Goal: Information Seeking & Learning: Understand process/instructions

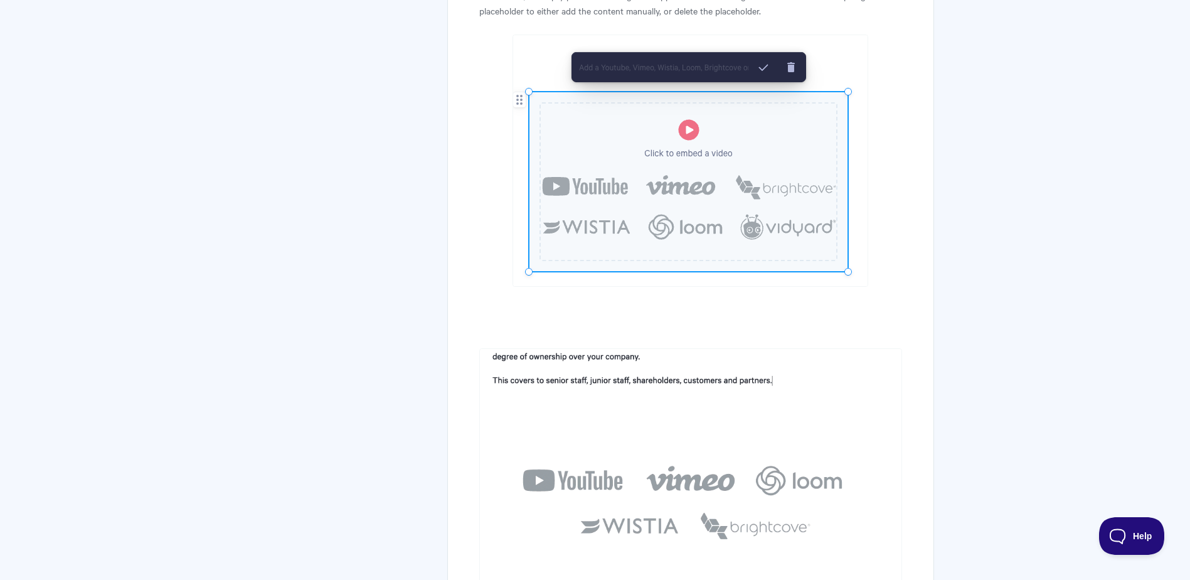
scroll to position [11046, 0]
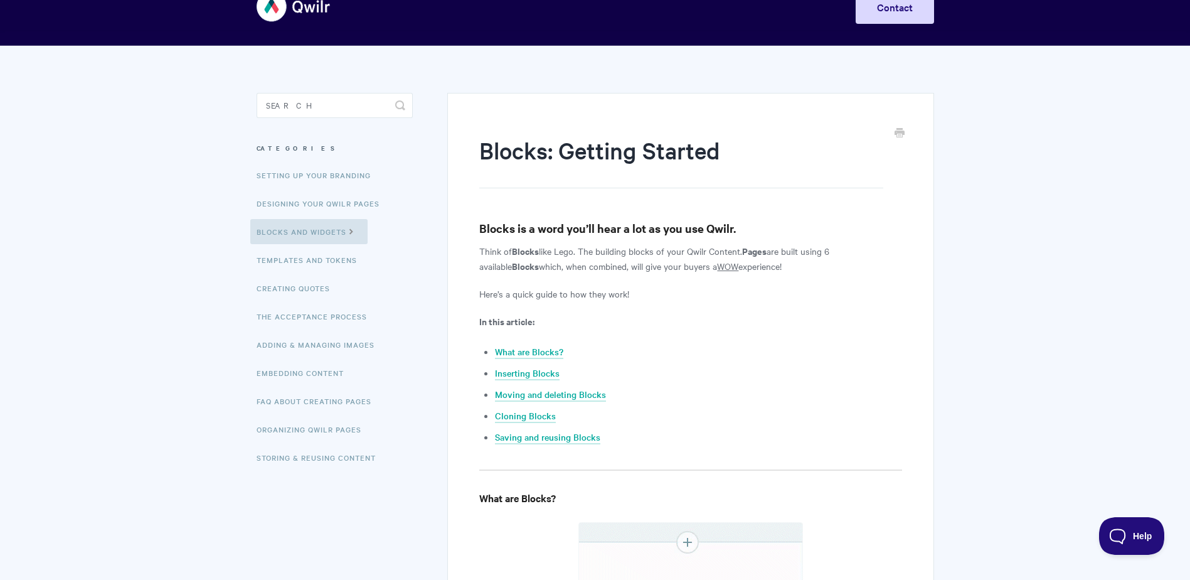
scroll to position [63, 0]
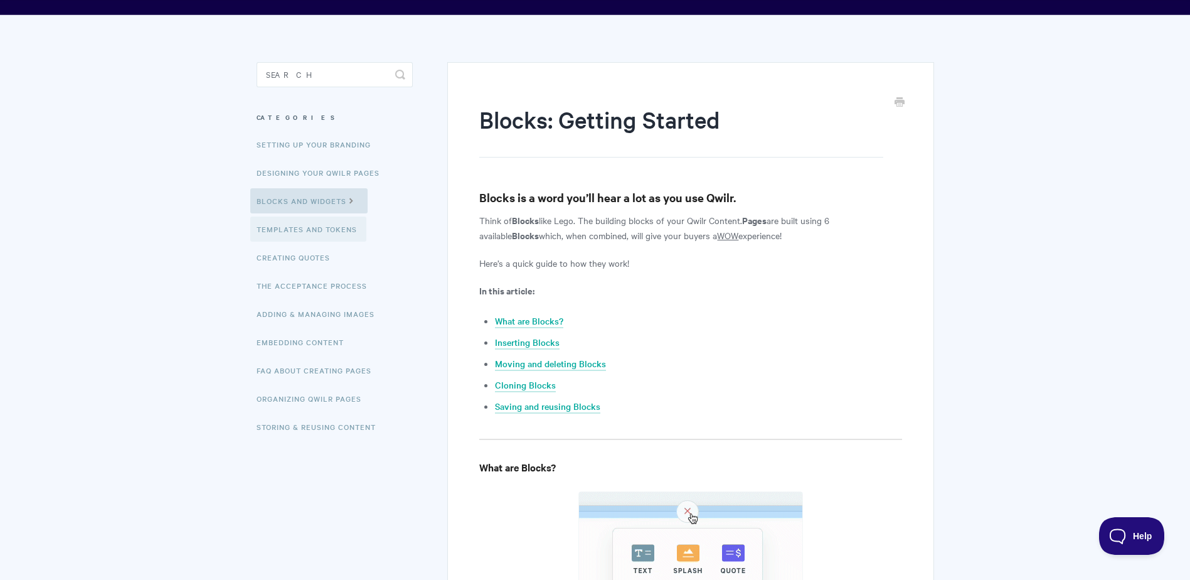
click at [288, 234] on link "Templates and Tokens" at bounding box center [308, 228] width 116 height 25
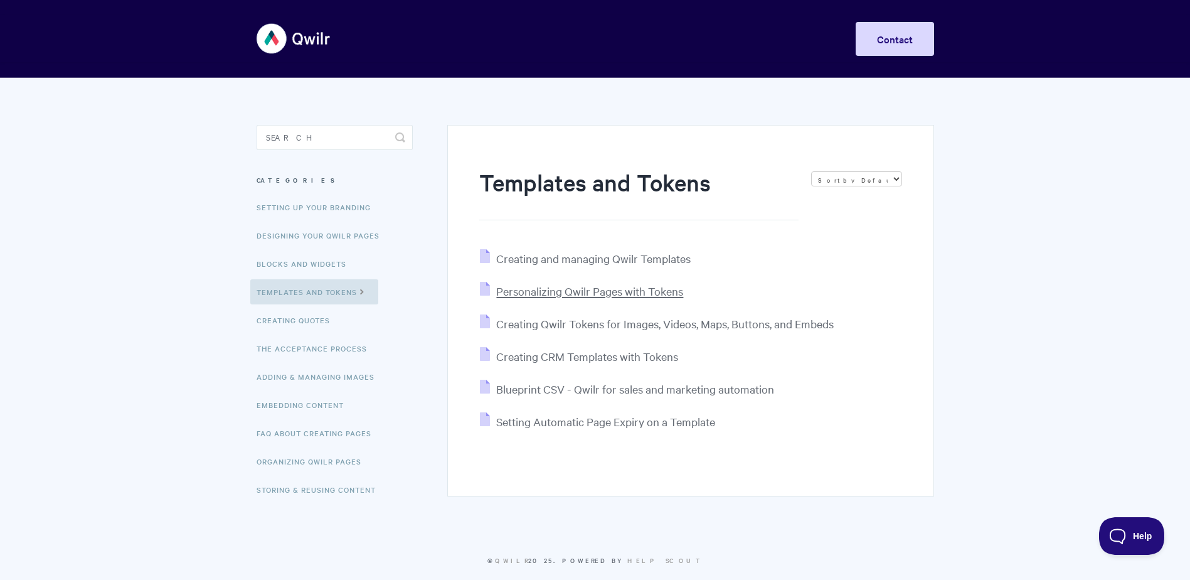
click at [596, 296] on span "Personalizing Qwilr Pages with Tokens" at bounding box center [589, 290] width 187 height 14
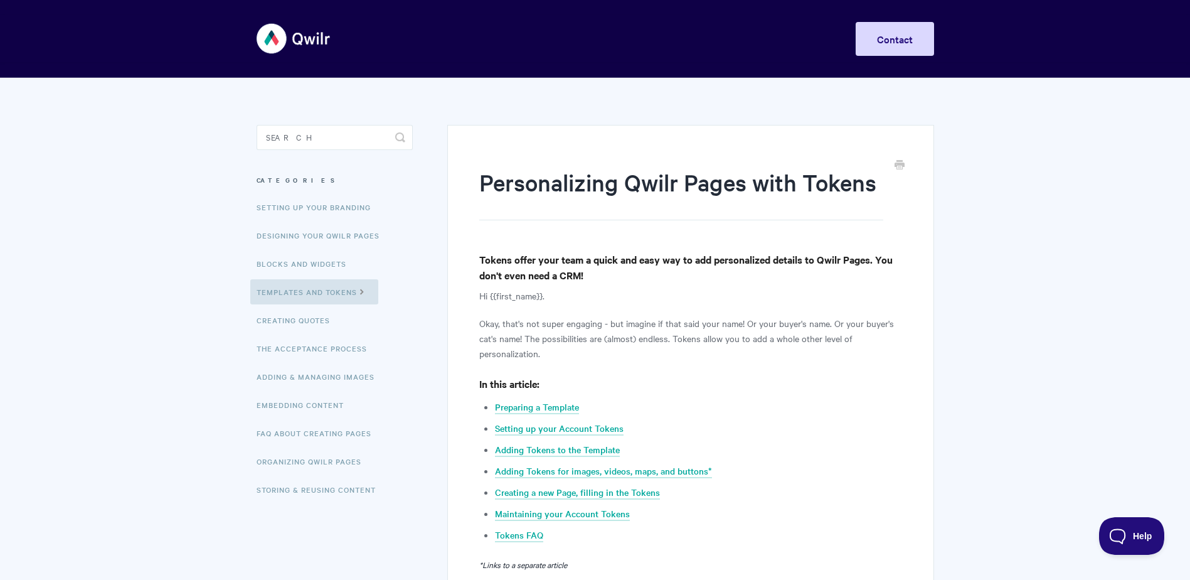
scroll to position [63, 0]
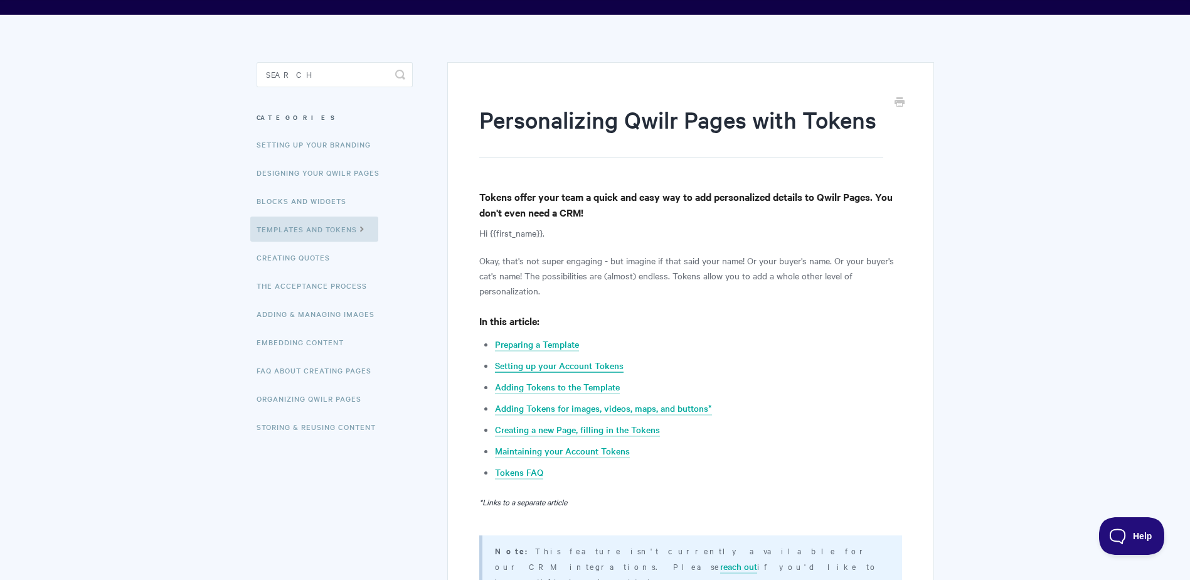
click at [558, 368] on link "Setting up your Account Tokens" at bounding box center [559, 366] width 129 height 14
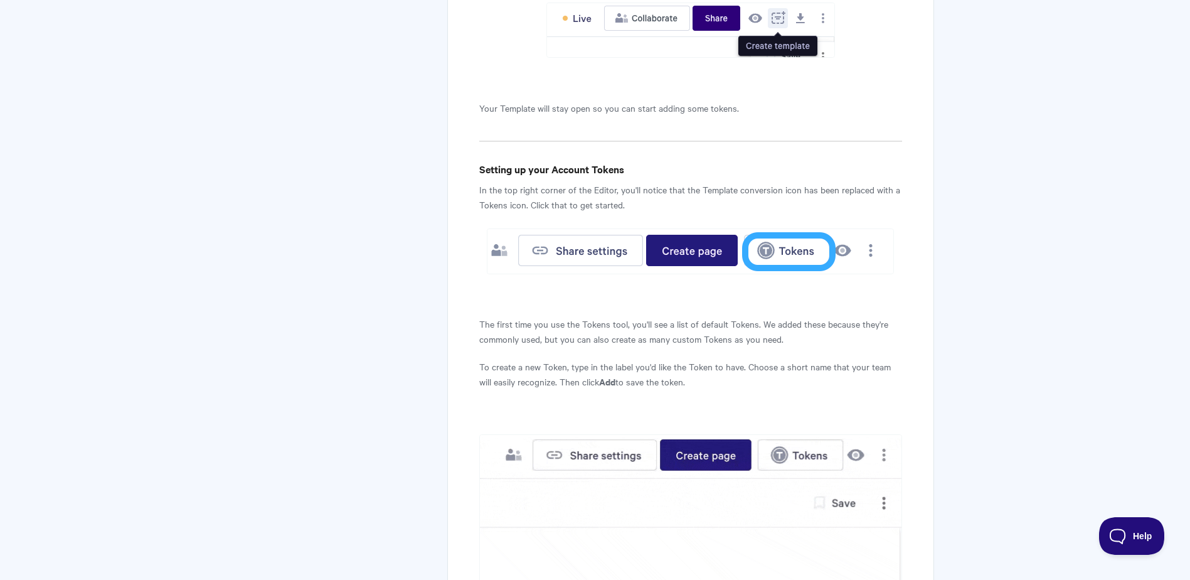
scroll to position [1034, 0]
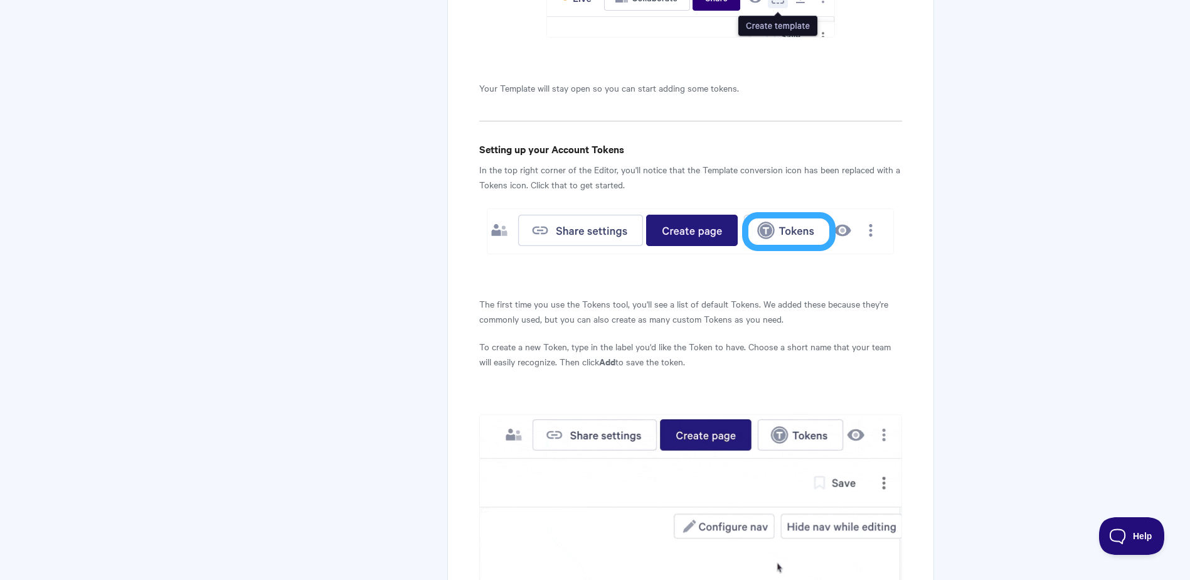
drag, startPoint x: 538, startPoint y: 96, endPoint x: 485, endPoint y: 102, distance: 53.7
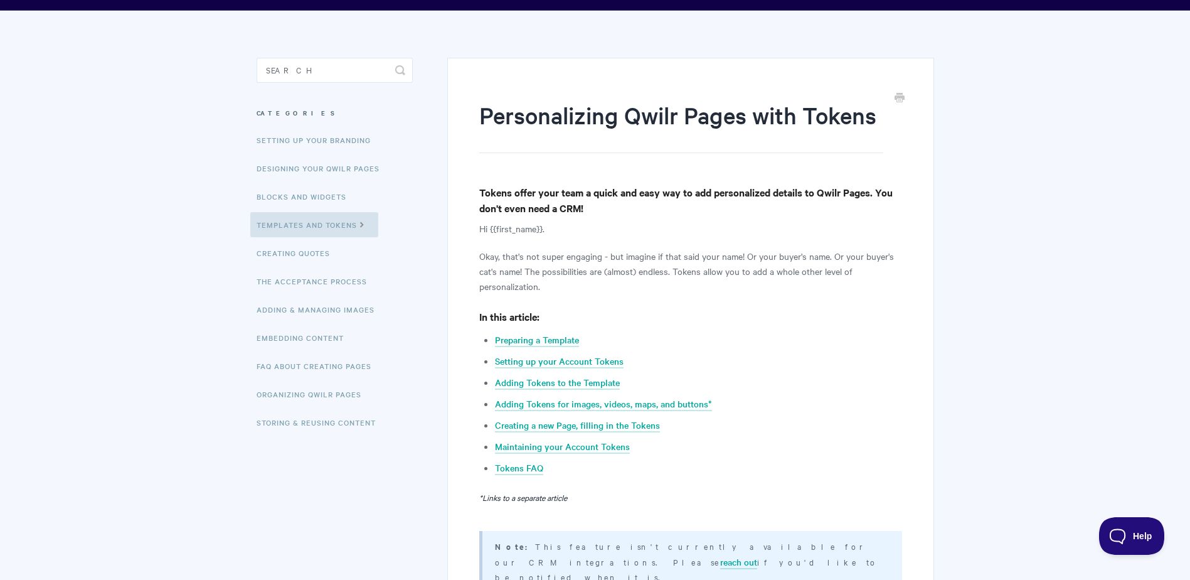
scroll to position [0, 0]
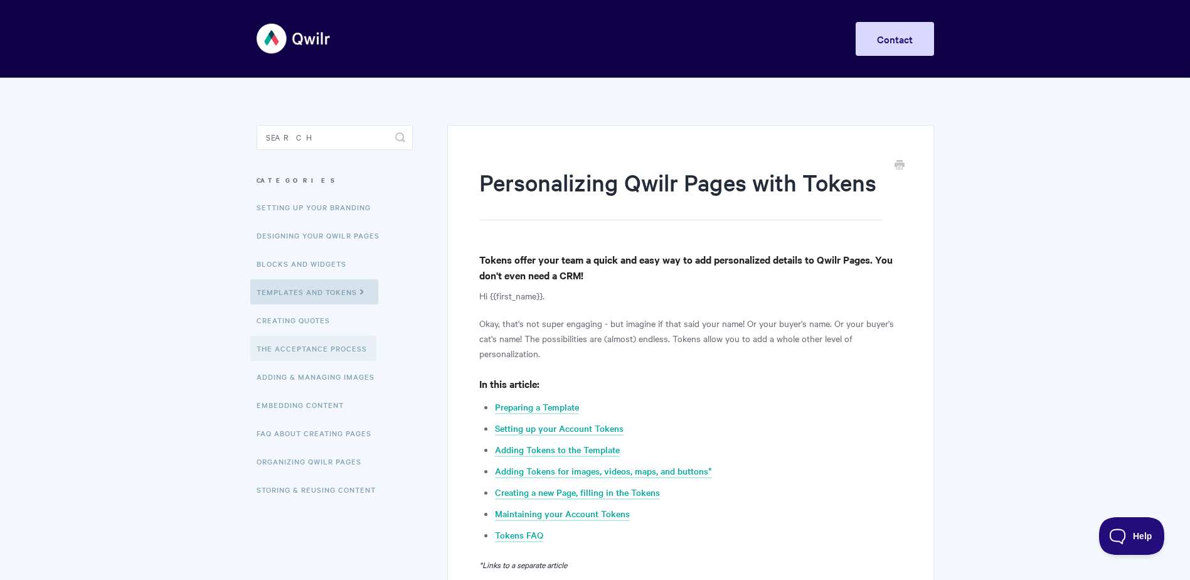
click at [310, 344] on link "The Acceptance Process" at bounding box center [313, 348] width 126 height 25
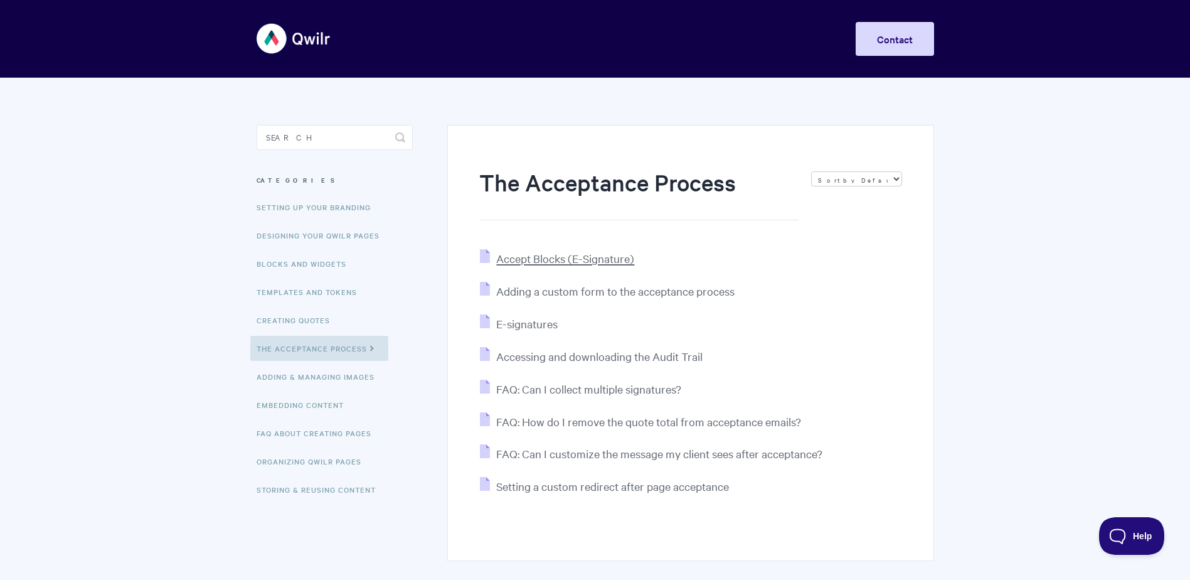
click at [593, 253] on span "Accept Blocks (E-Signature)" at bounding box center [565, 258] width 138 height 14
